Goal: Transaction & Acquisition: Purchase product/service

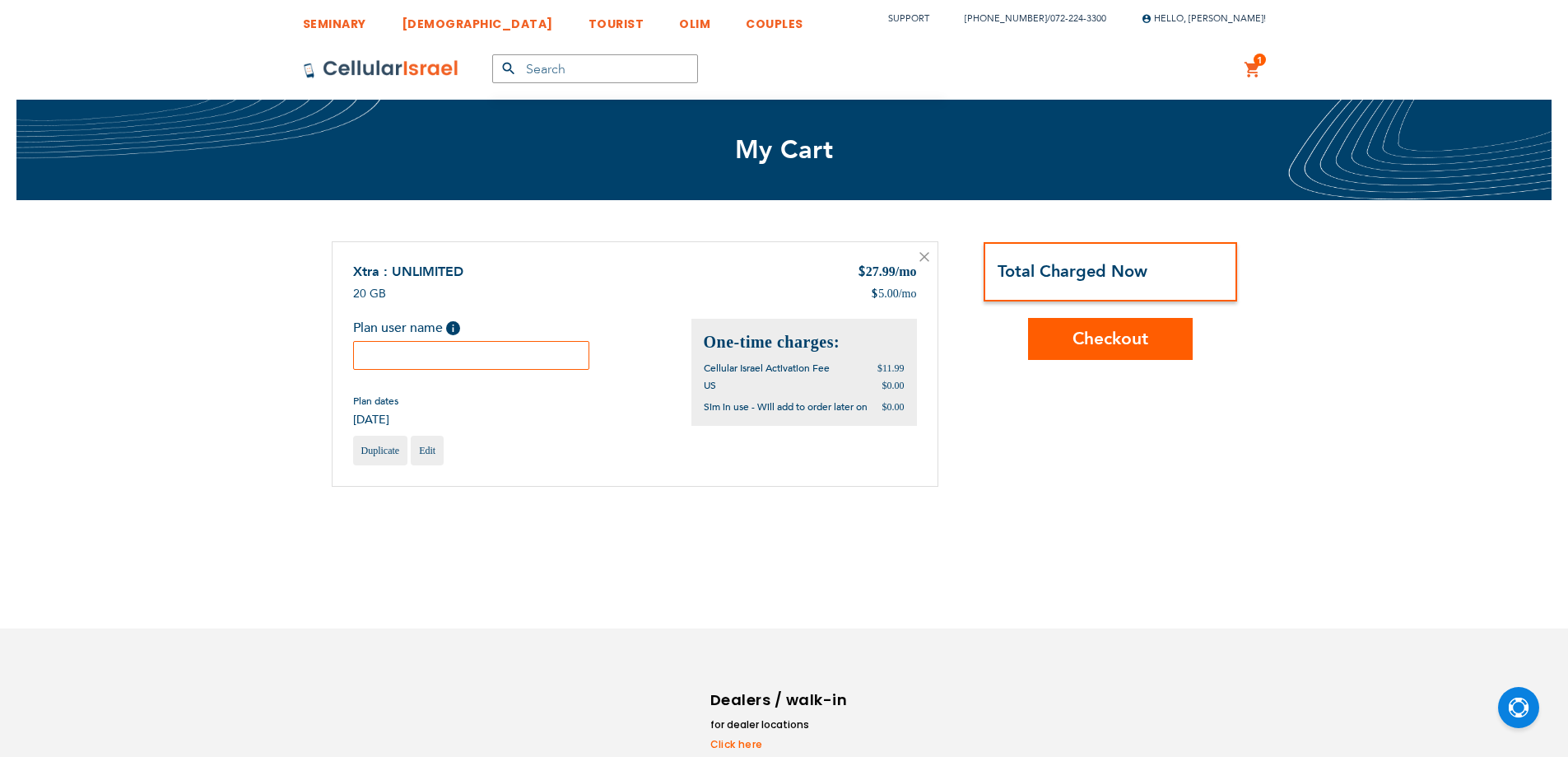
click at [537, 362] on input "text" at bounding box center [471, 355] width 237 height 28
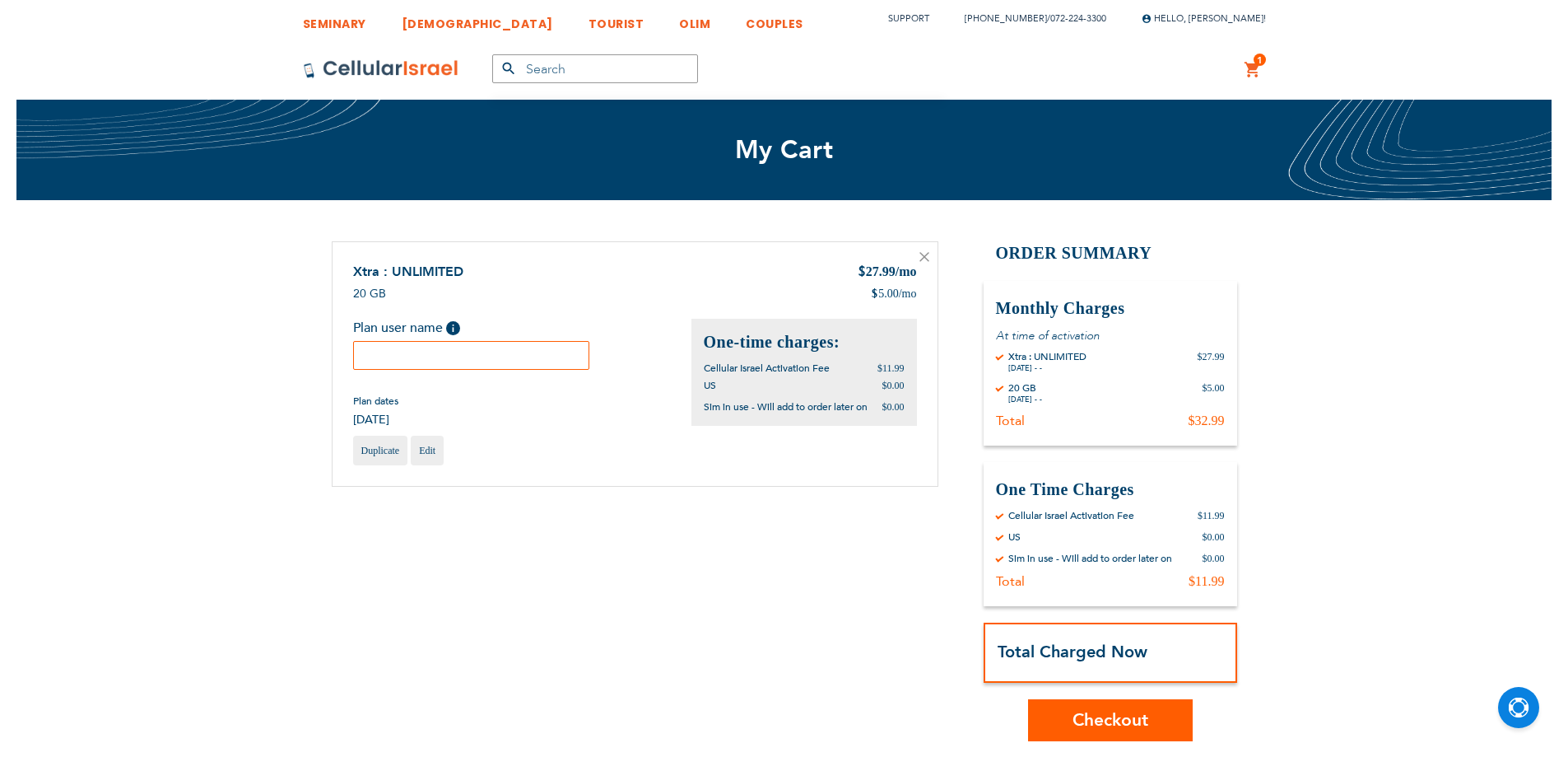
paste input "[PERSON_NAME]"
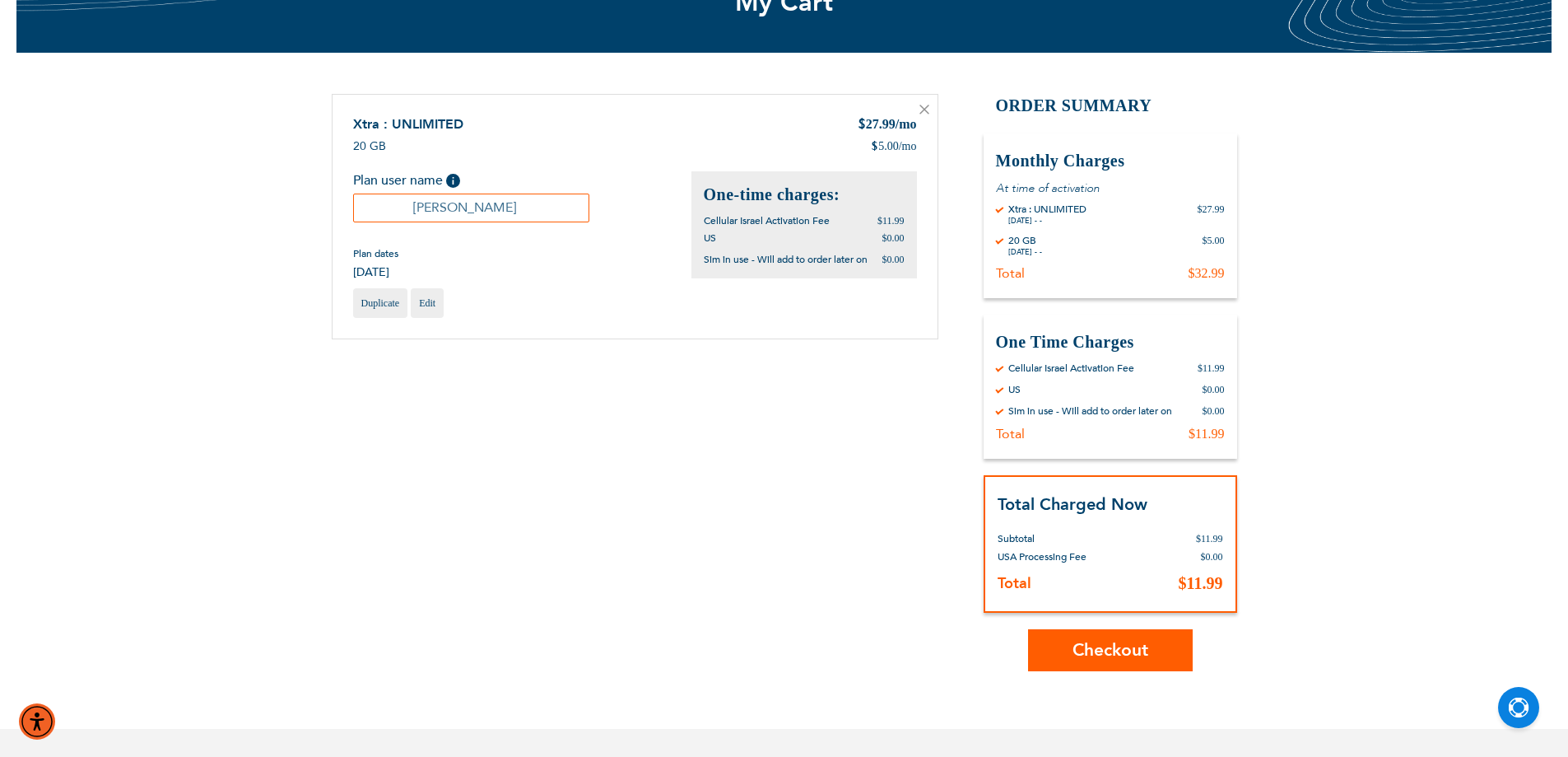
scroll to position [336, 0]
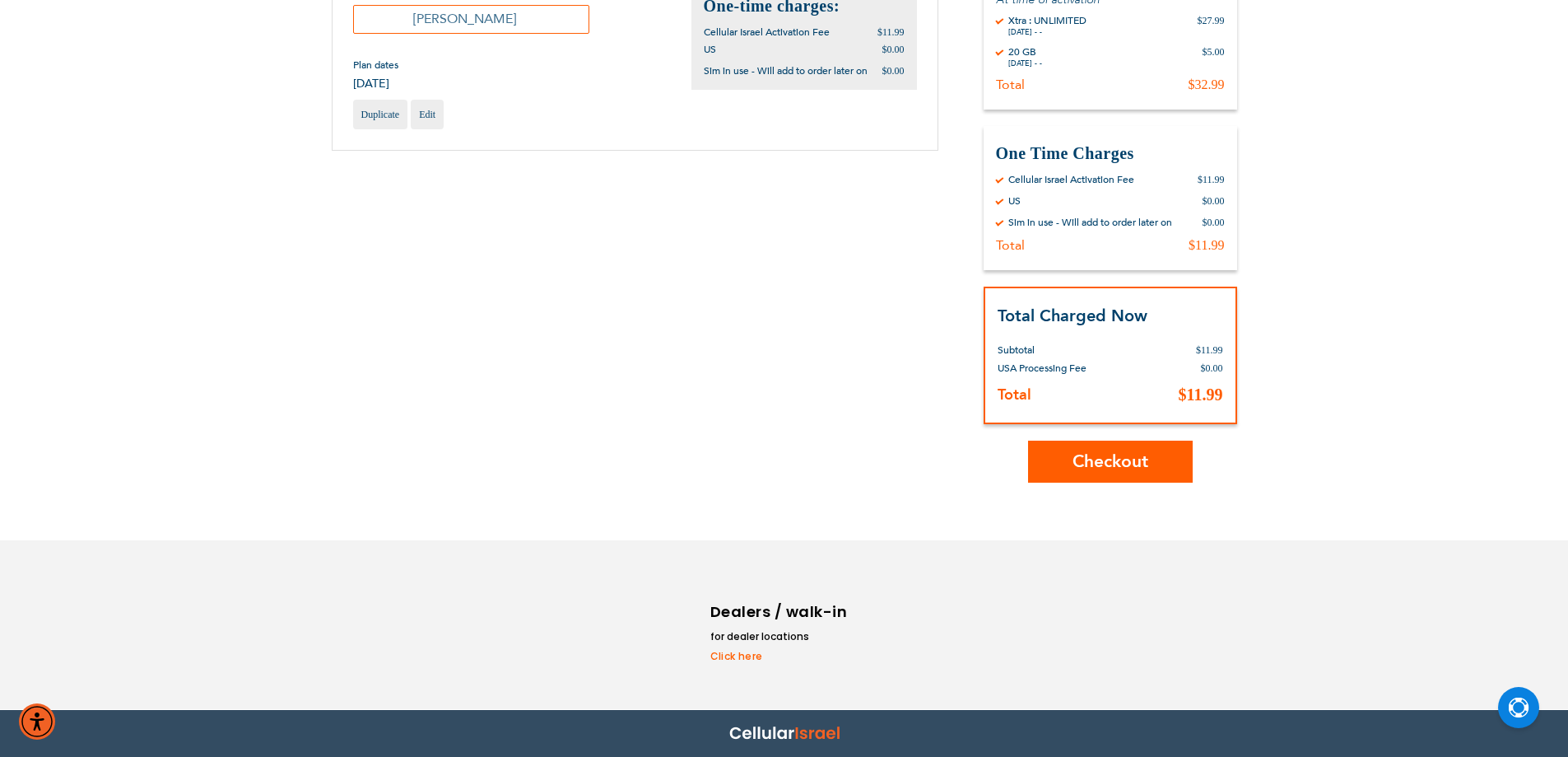
type input "[PERSON_NAME]"
click at [1120, 473] on button "Checkout" at bounding box center [1110, 461] width 164 height 42
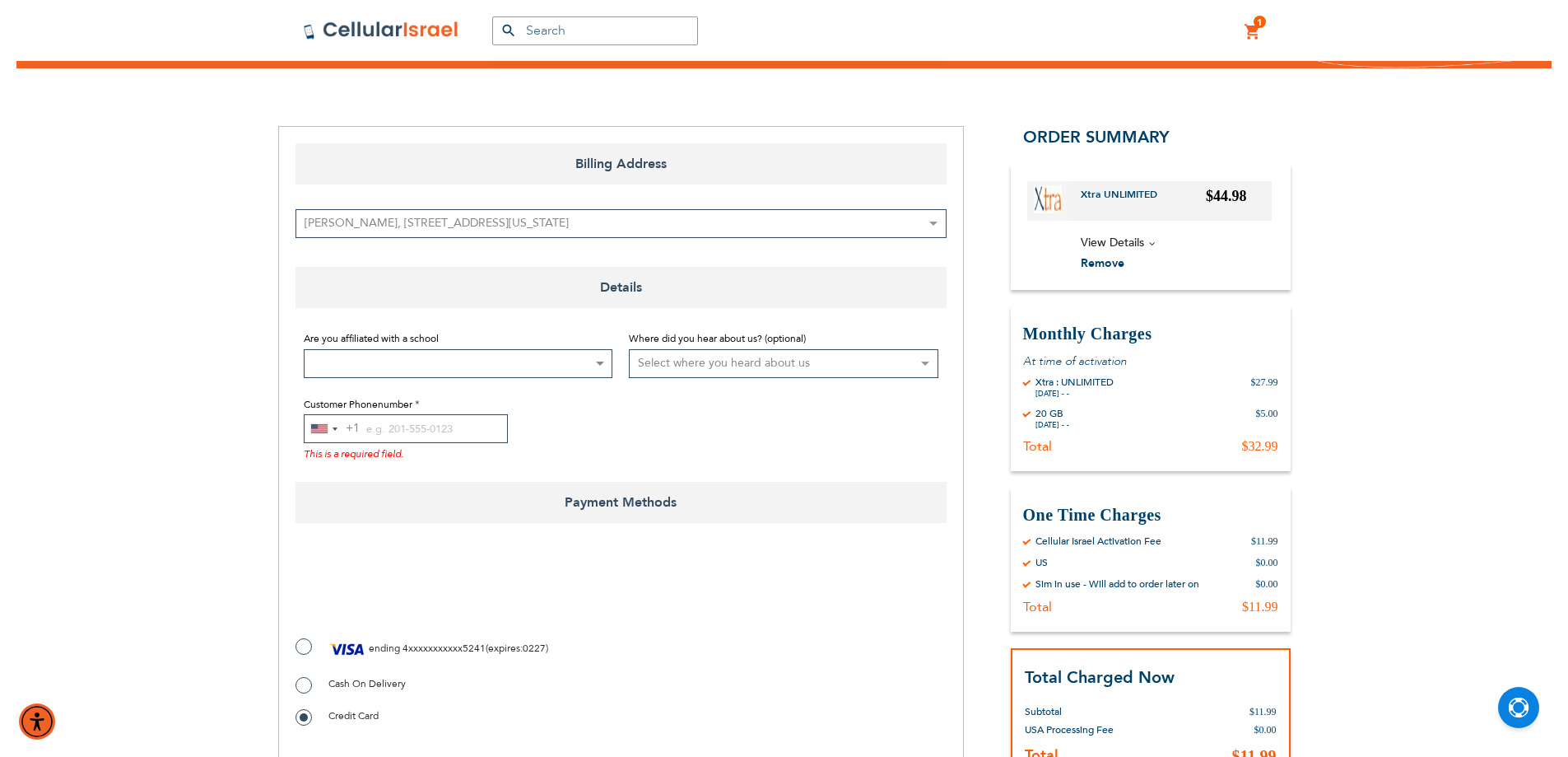
scroll to position [164, 0]
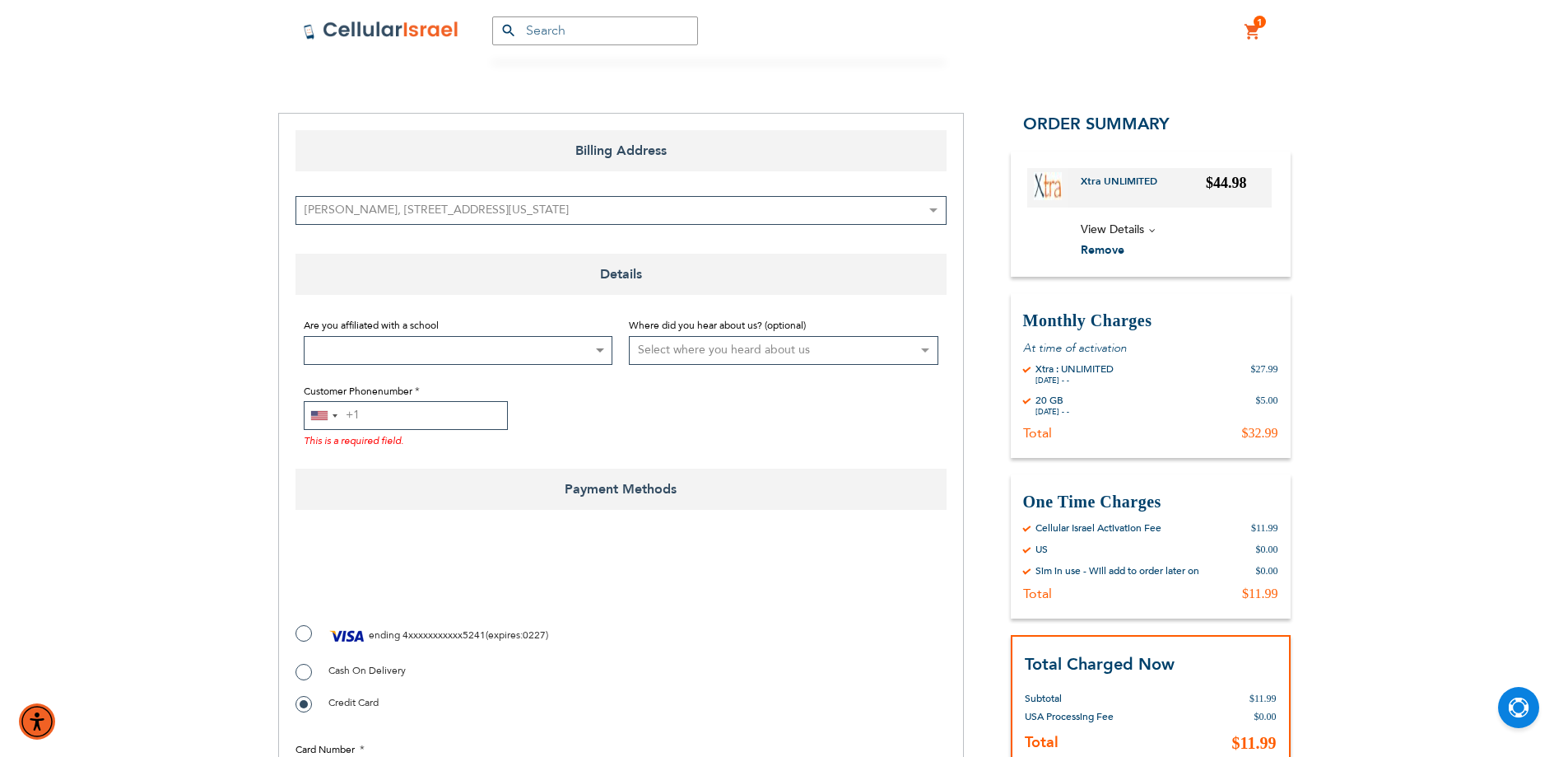
click at [432, 417] on input "Customer Phonenumber" at bounding box center [406, 415] width 204 height 28
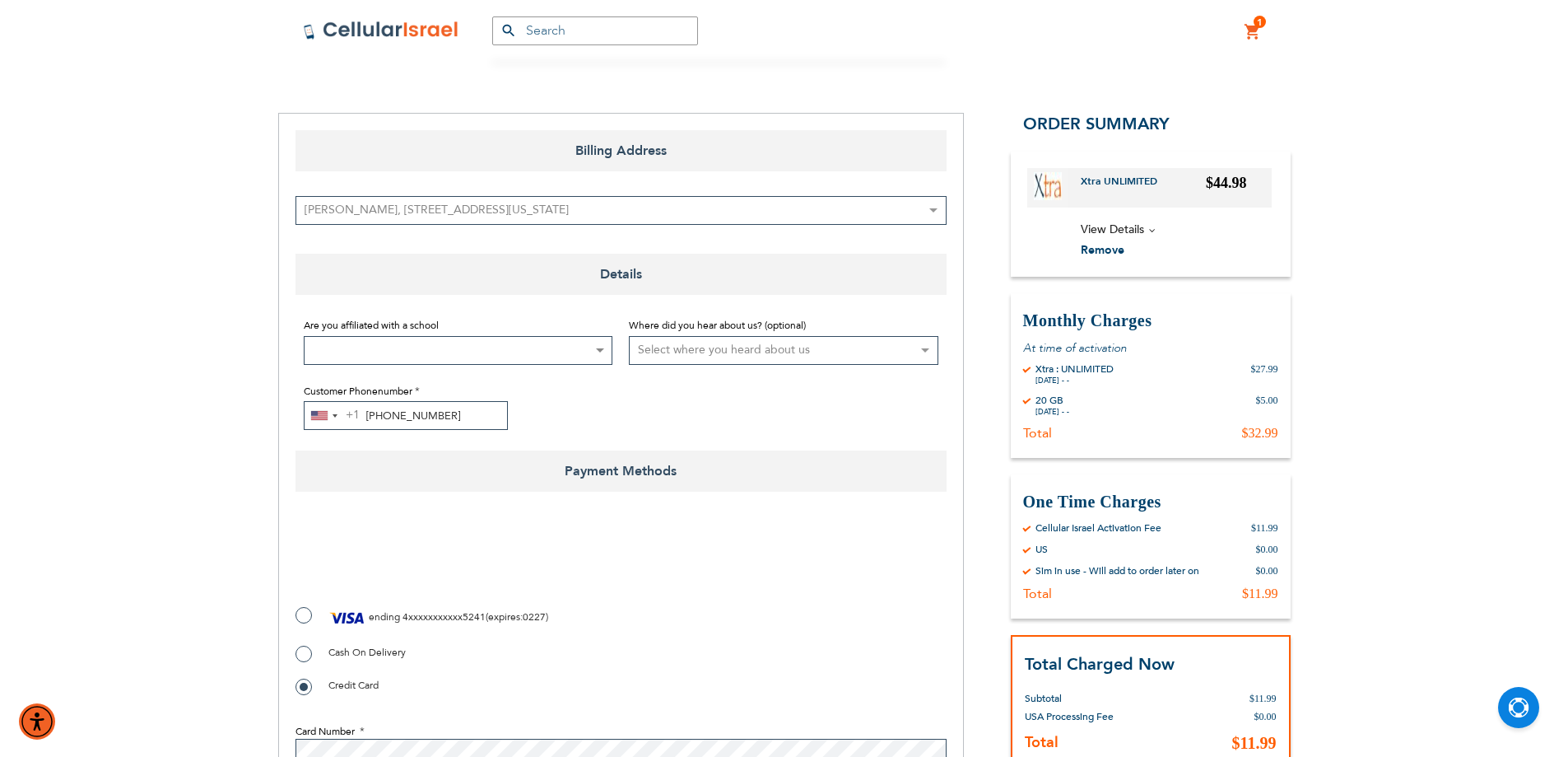
type input "718-289-0195"
checkbox input "true"
click at [430, 613] on span "4xxxxxxxxxxx5241" at bounding box center [443, 616] width 84 height 13
radio input "true"
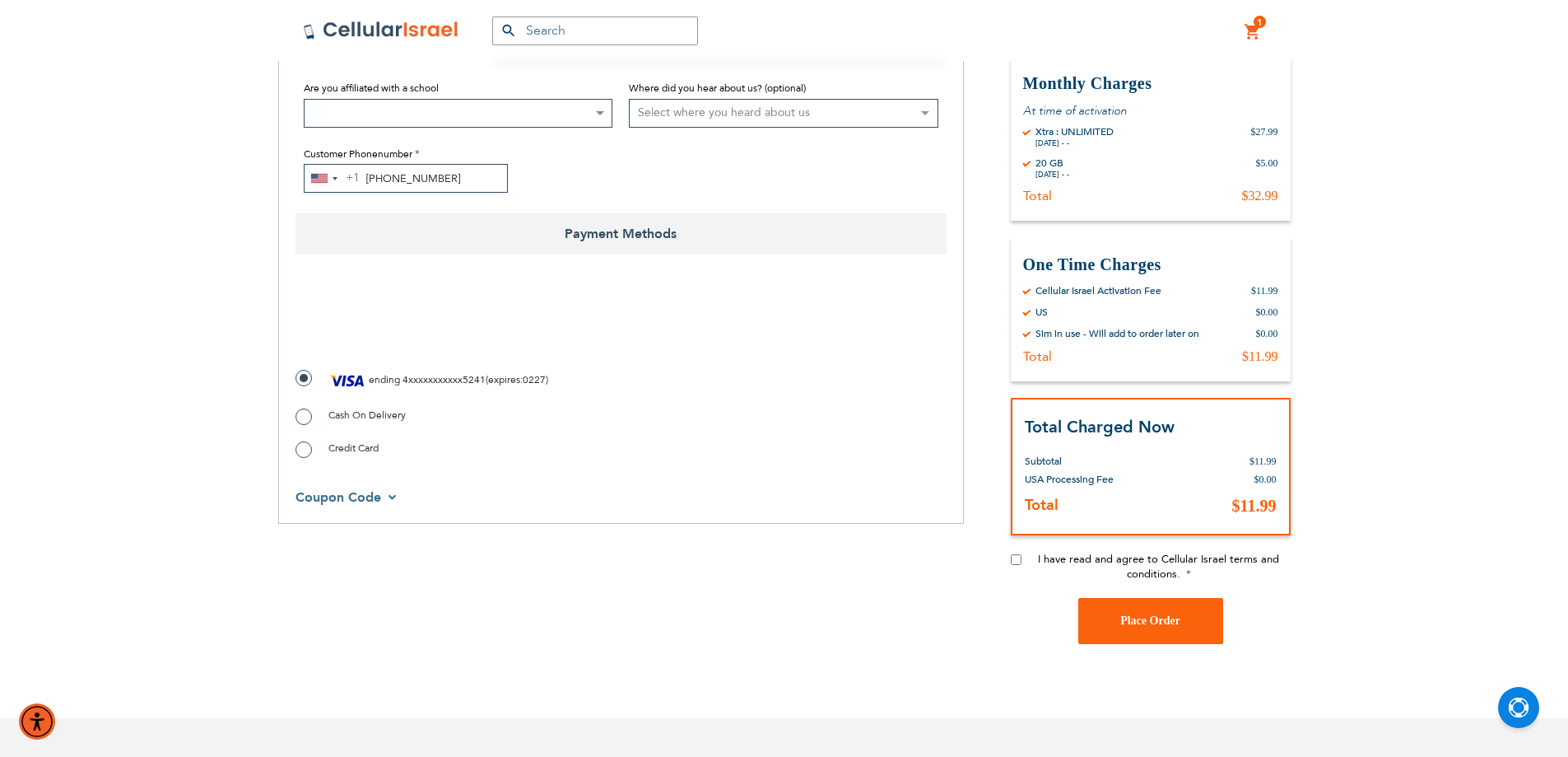
scroll to position [412, 0]
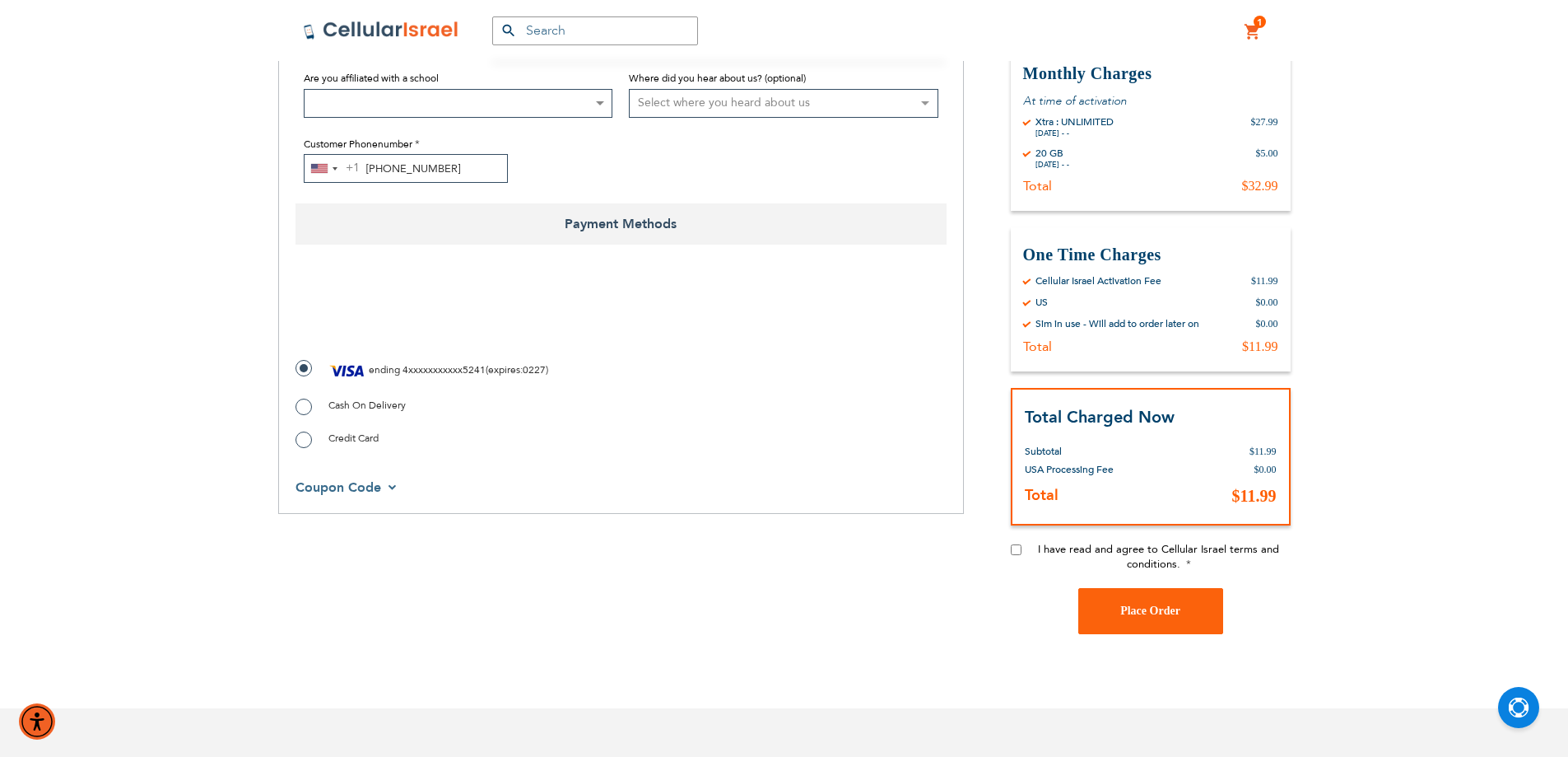
click at [1015, 550] on input "I have read and agree to Cellular Israel terms and conditions." at bounding box center [1016, 549] width 10 height 10
checkbox input "true"
click at [1139, 618] on button "Place Order" at bounding box center [1150, 611] width 145 height 47
